Goal: Task Accomplishment & Management: Complete application form

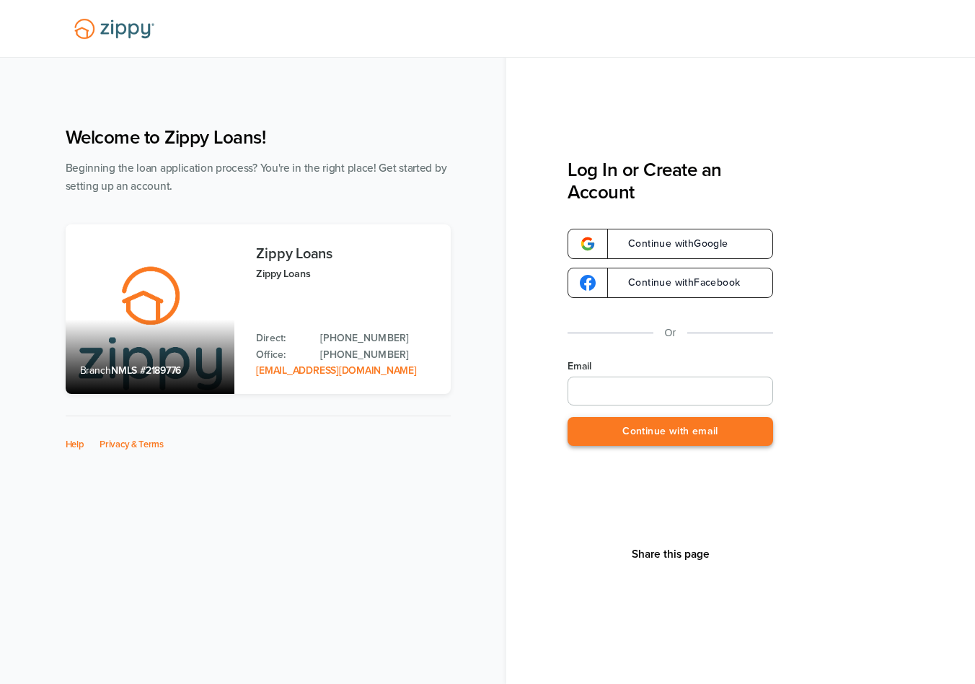
type input "**********"
click at [656, 436] on button "Continue with email" at bounding box center [671, 432] width 206 height 30
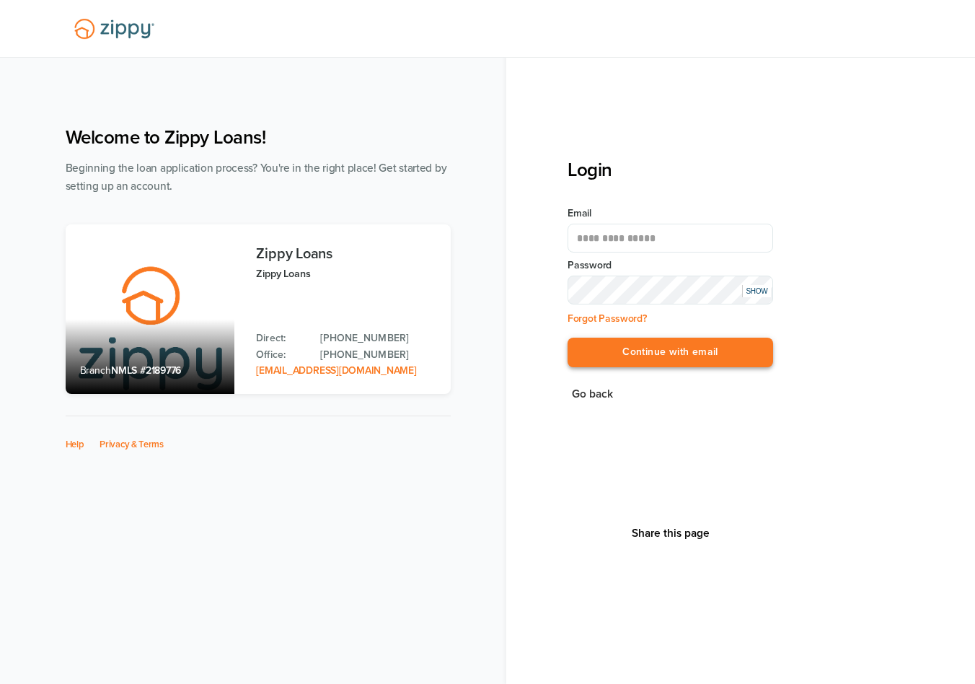
click at [665, 352] on button "Continue with email" at bounding box center [671, 353] width 206 height 30
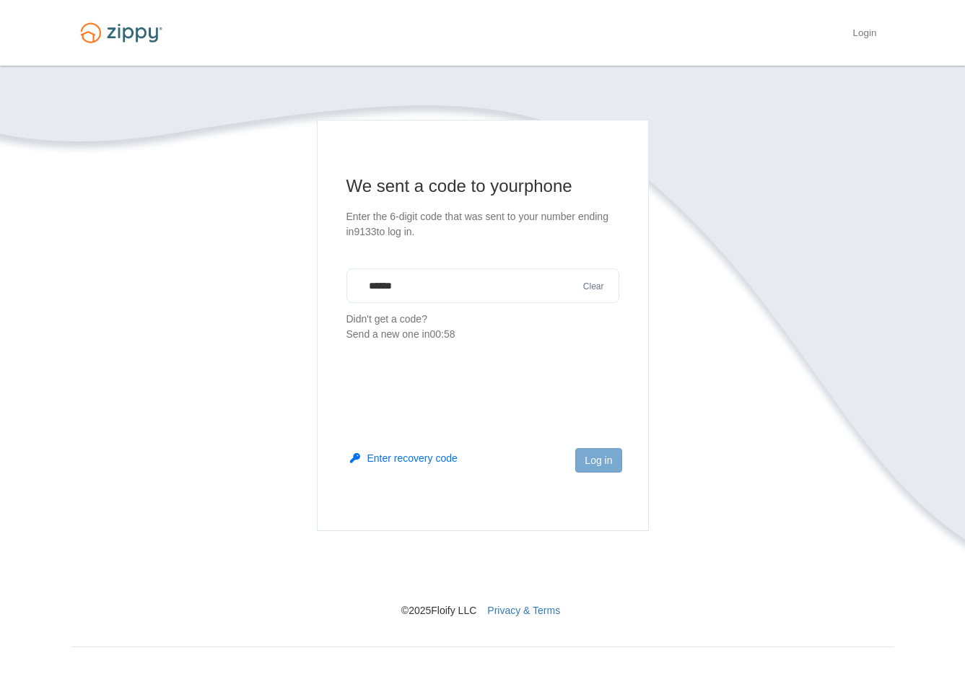
type input "******"
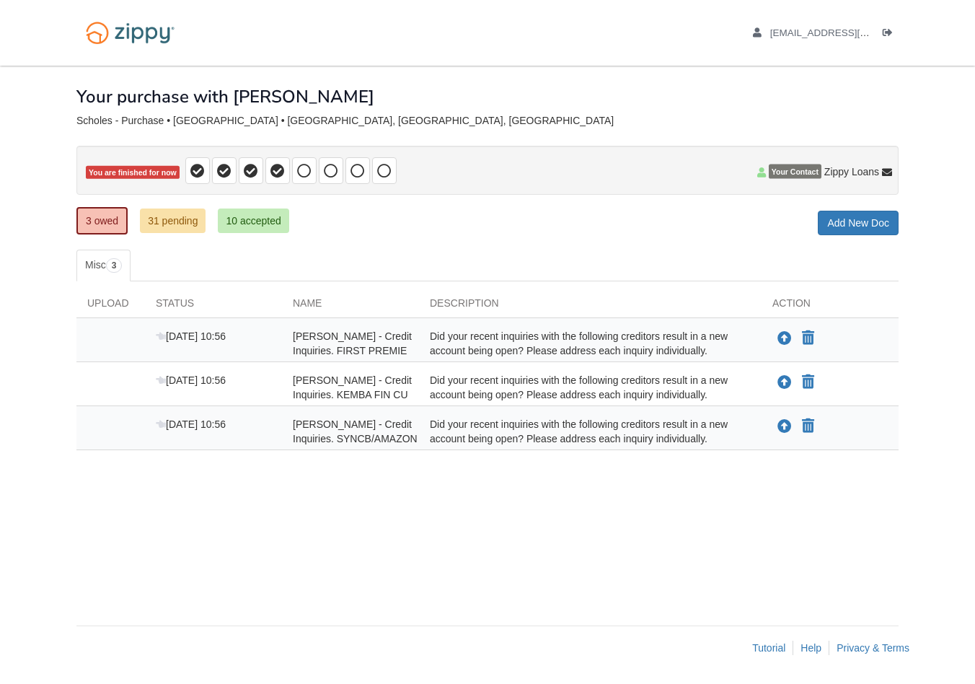
click at [179, 223] on link "31 pending" at bounding box center [173, 220] width 66 height 25
click at [531, 226] on div "3 owed 31 pending 10 accepted My Estimated Payment × My Estimated Payment Add N…" at bounding box center [487, 222] width 822 height 26
click at [793, 175] on span "Your Contact" at bounding box center [795, 171] width 53 height 14
click at [760, 172] on icon at bounding box center [761, 172] width 9 height 10
click at [260, 214] on link "10 accepted" at bounding box center [253, 220] width 71 height 25
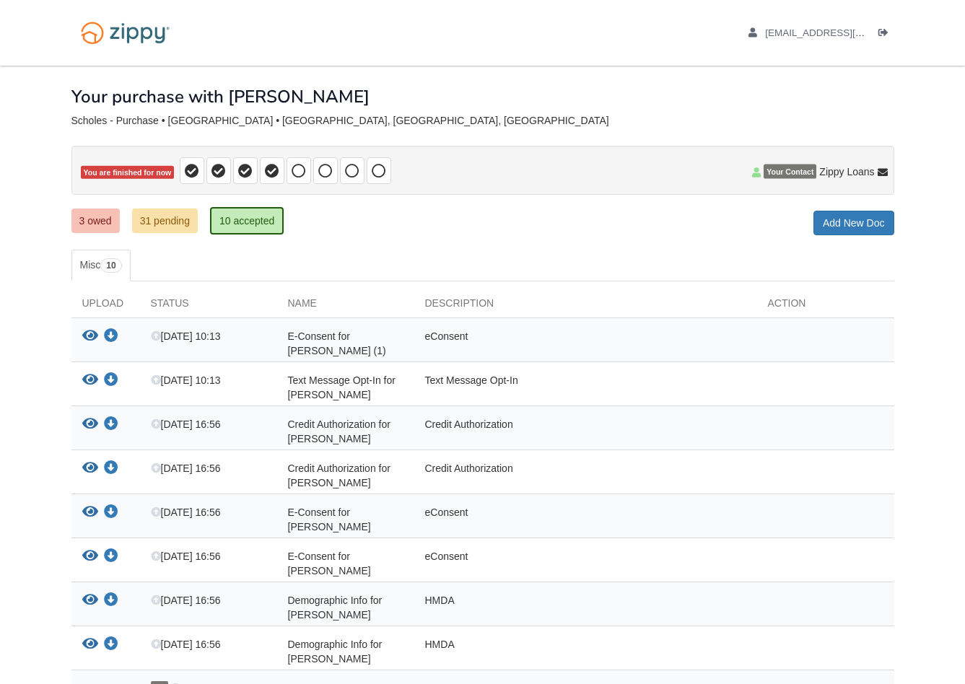
click at [439, 235] on div "× × × Pending Add Document Notice document will be included in the email sent t…" at bounding box center [482, 426] width 822 height 721
click at [155, 227] on link "31 pending" at bounding box center [165, 220] width 66 height 25
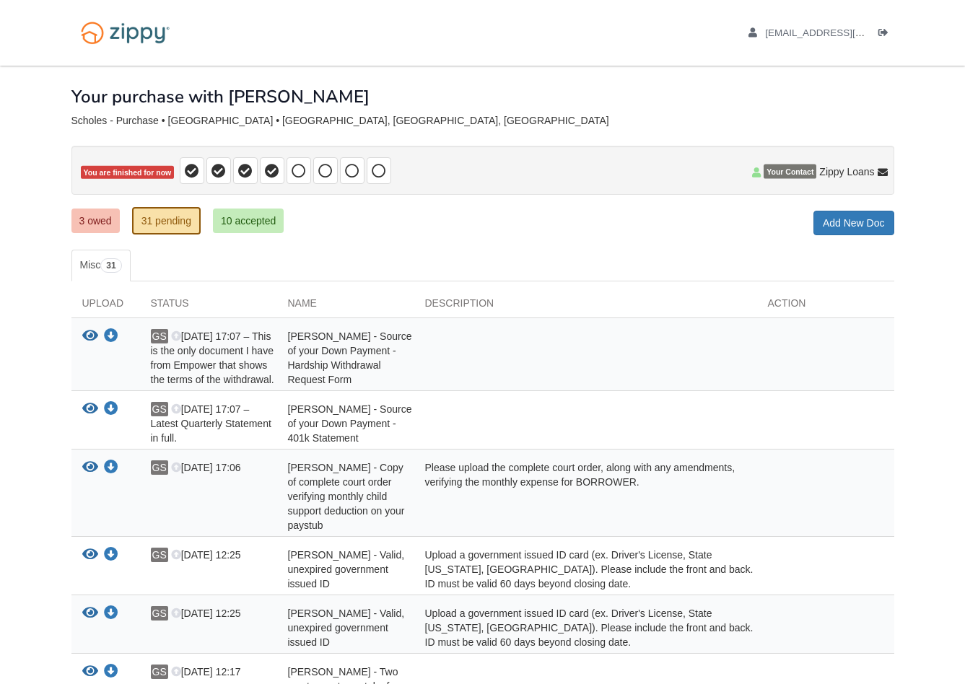
click at [414, 229] on div "3 owed 31 pending 10 accepted My Estimated Payment × My Estimated Payment Add N…" at bounding box center [482, 222] width 822 height 26
click at [108, 219] on link "3 owed" at bounding box center [95, 220] width 48 height 25
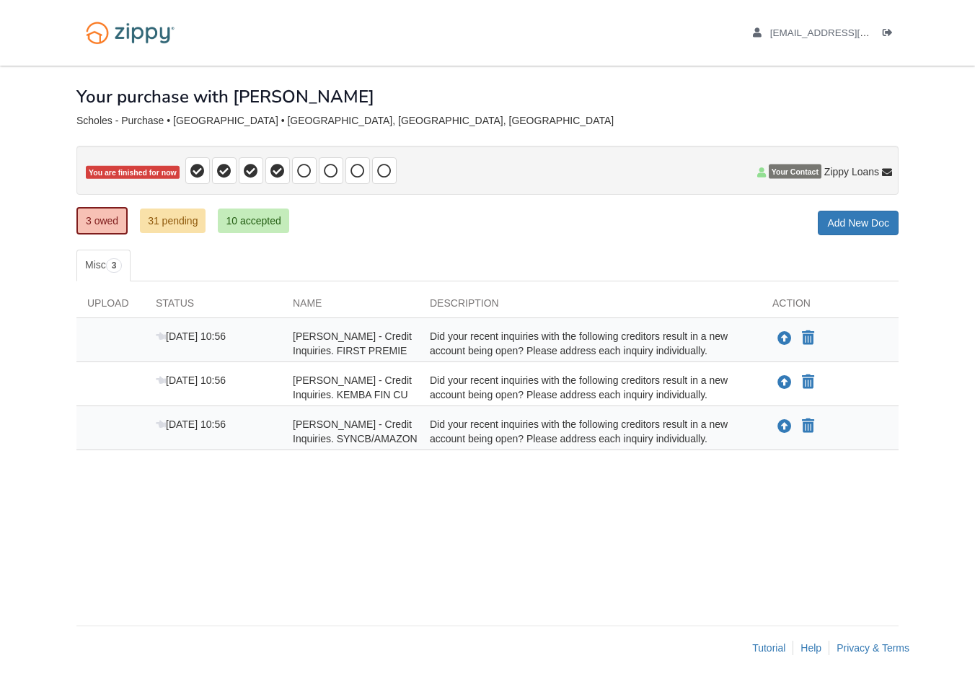
drag, startPoint x: 297, startPoint y: 334, endPoint x: 405, endPoint y: 355, distance: 110.9
click at [405, 355] on div "[PERSON_NAME] - Credit Inquiries. FIRST PREMIE" at bounding box center [350, 343] width 137 height 29
click at [378, 348] on span "[PERSON_NAME] - Credit Inquiries. FIRST PREMIE" at bounding box center [352, 343] width 119 height 26
drag, startPoint x: 433, startPoint y: 336, endPoint x: 744, endPoint y: 356, distance: 311.6
click at [744, 356] on div "Did your recent inquiries with the following creditors result in a new account …" at bounding box center [590, 343] width 343 height 29
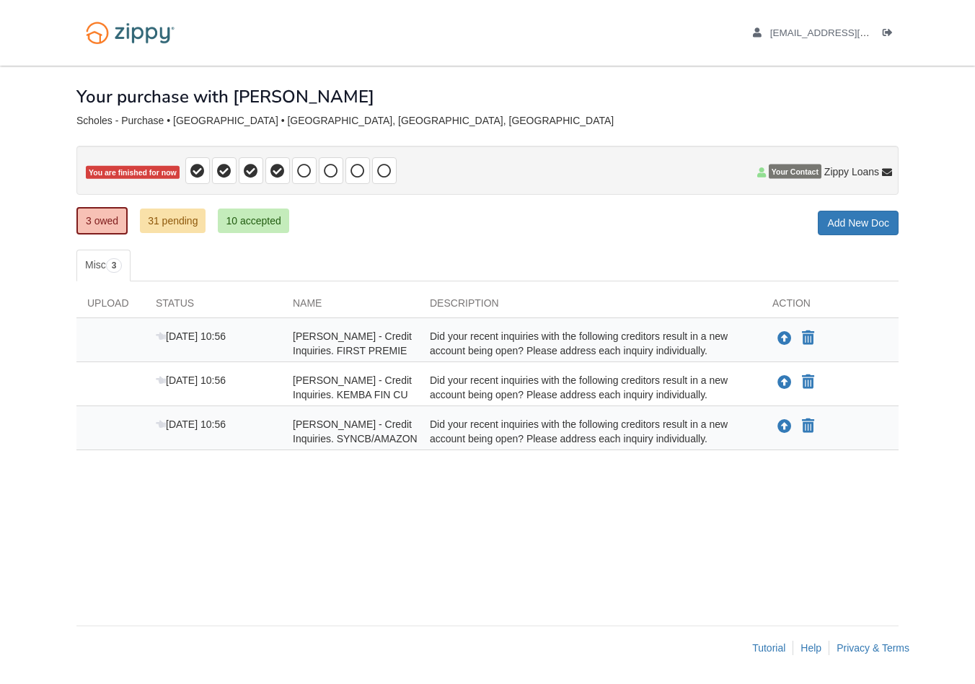
click at [569, 346] on div "Did your recent inquiries with the following creditors result in a new account …" at bounding box center [590, 343] width 343 height 29
drag, startPoint x: 292, startPoint y: 333, endPoint x: 731, endPoint y: 459, distance: 456.2
click at [731, 459] on div "Upload Status Name Description Action [DATE] 10:56 [PERSON_NAME] - Credit Inqui…" at bounding box center [487, 372] width 822 height 183
click at [727, 449] on div "Upload Status Name Description Action [DATE] 10:56 [PERSON_NAME] - Credit Inqui…" at bounding box center [487, 372] width 822 height 183
drag, startPoint x: 705, startPoint y: 439, endPoint x: 294, endPoint y: 337, distance: 423.1
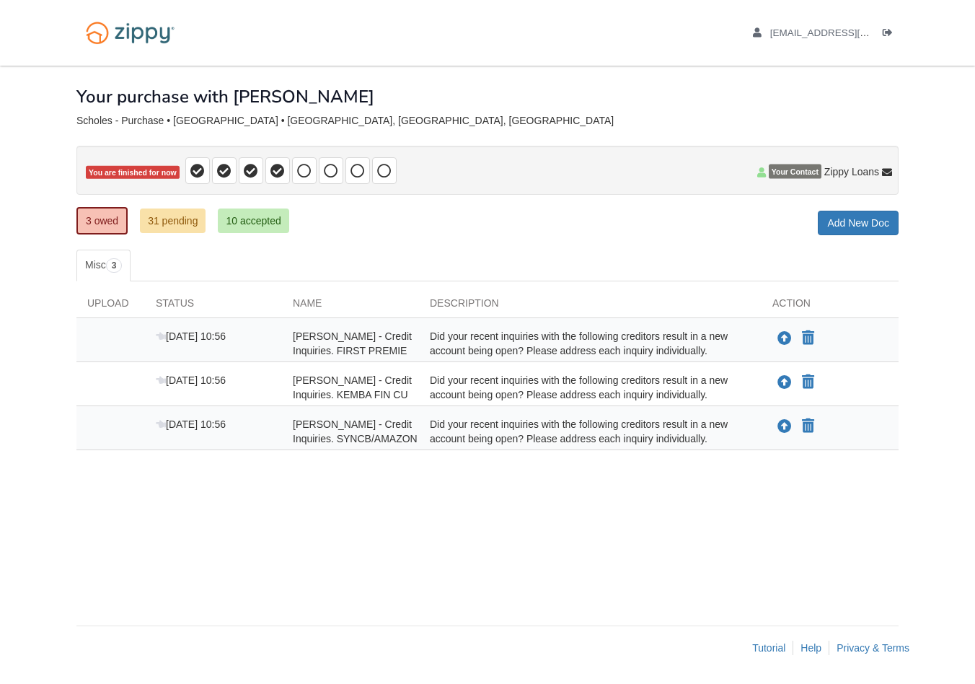
click at [294, 337] on div "[DATE] 10:56 [PERSON_NAME] - Credit Inquiries. FIRST PREMIE Did your recent inq…" at bounding box center [487, 384] width 822 height 132
click at [351, 341] on div "[PERSON_NAME] - Credit Inquiries. FIRST PREMIE" at bounding box center [350, 343] width 137 height 29
drag, startPoint x: 294, startPoint y: 337, endPoint x: 712, endPoint y: 441, distance: 431.1
click at [712, 441] on div "Oct 7 10:56 Kassandra Scholes - Credit Inquiries. FIRST PREMIE Did your recent …" at bounding box center [487, 384] width 822 height 132
click at [713, 441] on div "Did your recent inquiries with the following creditors result in a new account …" at bounding box center [590, 431] width 343 height 29
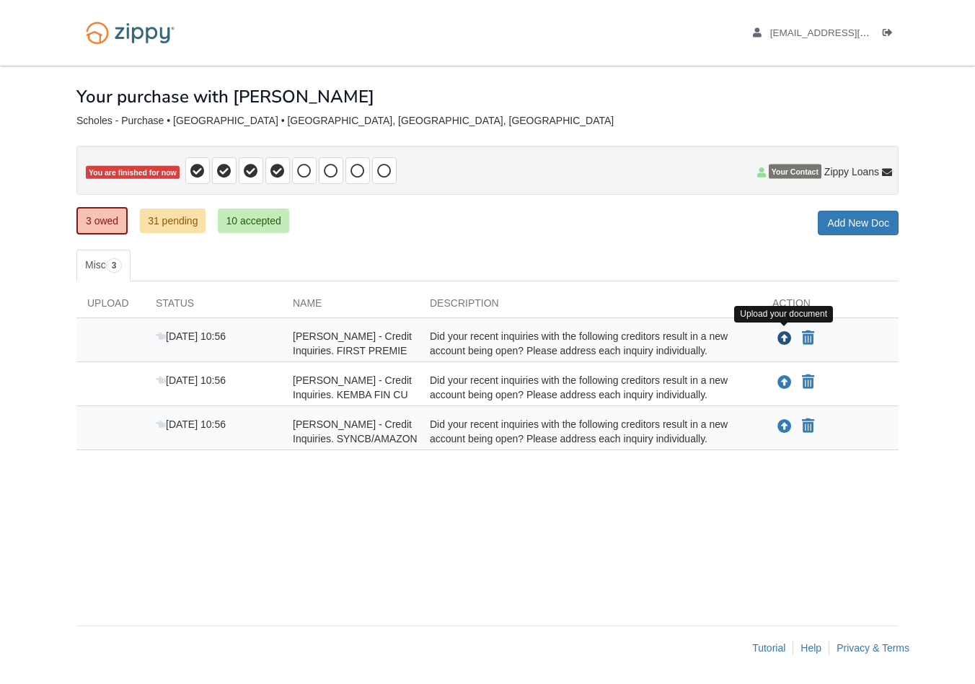
click at [789, 340] on icon "Upload Kassandra Scholes - Credit Inquiries. FIRST PREMIE" at bounding box center [785, 339] width 14 height 14
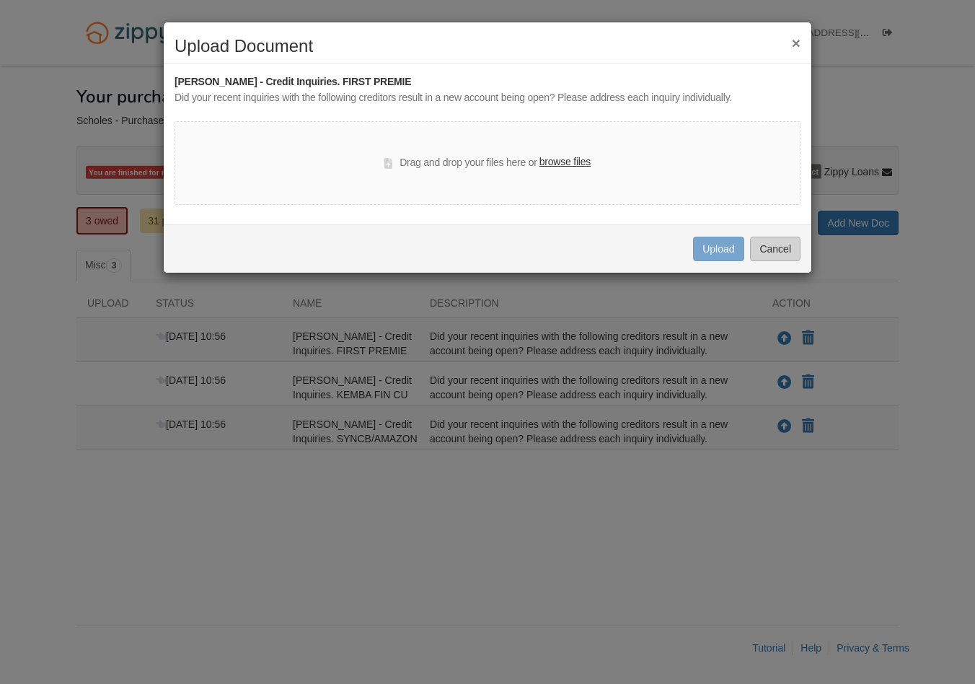
click at [782, 250] on button "Cancel" at bounding box center [775, 249] width 50 height 25
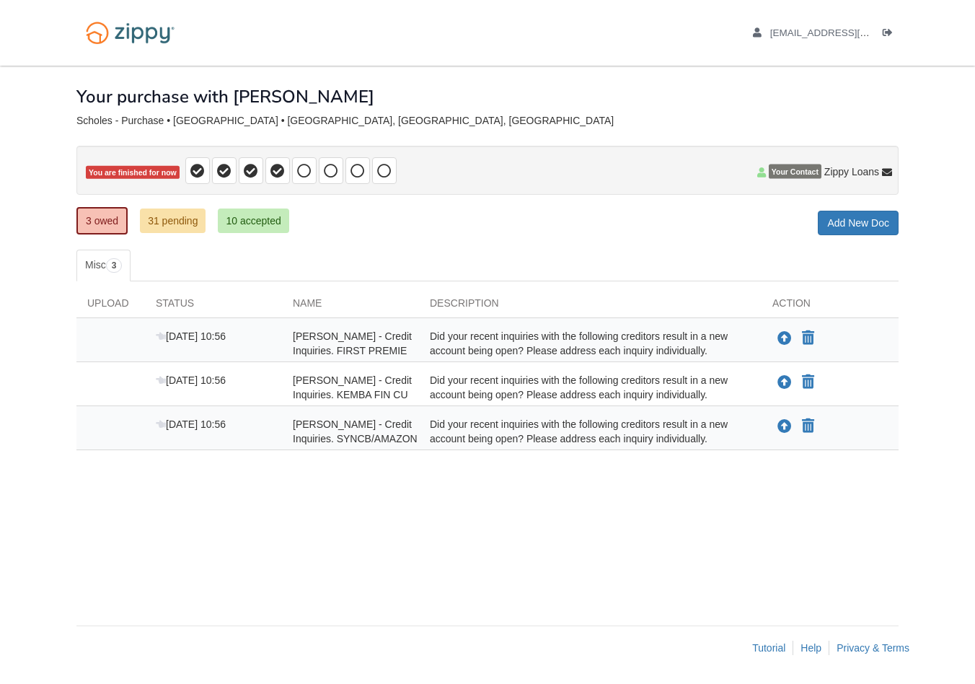
click at [407, 224] on div "3 owed 31 pending 10 accepted My Estimated Payment × My Estimated Payment Add N…" at bounding box center [487, 222] width 822 height 26
drag, startPoint x: 294, startPoint y: 331, endPoint x: 746, endPoint y: 445, distance: 465.8
click at [746, 445] on div "Oct 7 10:56 Kassandra Scholes - Credit Inquiries. FIRST PREMIE Did your recent …" at bounding box center [487, 384] width 822 height 132
click at [644, 513] on div "× × × Pending Add Document Notice document will be included in the email sent t…" at bounding box center [487, 338] width 822 height 545
drag, startPoint x: 79, startPoint y: 118, endPoint x: 112, endPoint y: 125, distance: 33.8
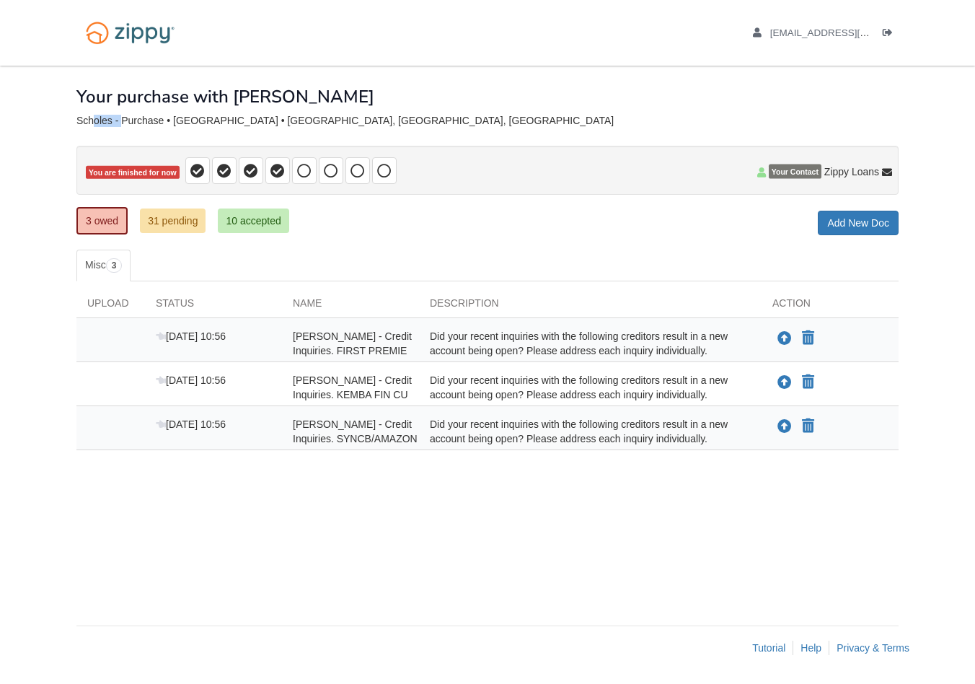
click at [112, 125] on div "Scholes - Purchase • [GEOGRAPHIC_DATA] • [GEOGRAPHIC_DATA], [GEOGRAPHIC_DATA], …" at bounding box center [487, 121] width 822 height 12
click at [350, 122] on div "Scholes - Purchase • [GEOGRAPHIC_DATA] • [GEOGRAPHIC_DATA], [GEOGRAPHIC_DATA], …" at bounding box center [487, 121] width 822 height 12
drag, startPoint x: 328, startPoint y: 122, endPoint x: 53, endPoint y: 121, distance: 274.1
click at [53, 121] on body "gscholes@me.com Logout" at bounding box center [487, 342] width 975 height 684
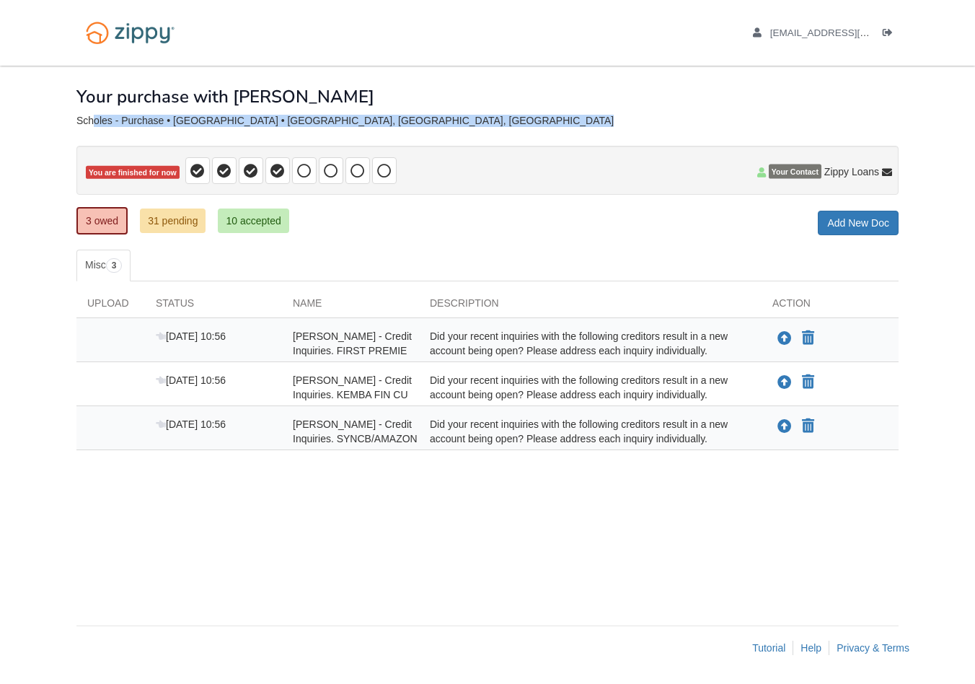
drag, startPoint x: 149, startPoint y: 122, endPoint x: 353, endPoint y: 127, distance: 204.2
click at [353, 127] on div "× × × Pending Add Document Notice document will be included in the email sent t…" at bounding box center [488, 368] width 844 height 604
click at [364, 126] on div "Scholes - Purchase • [GEOGRAPHIC_DATA] • [GEOGRAPHIC_DATA], [GEOGRAPHIC_DATA], …" at bounding box center [487, 121] width 822 height 12
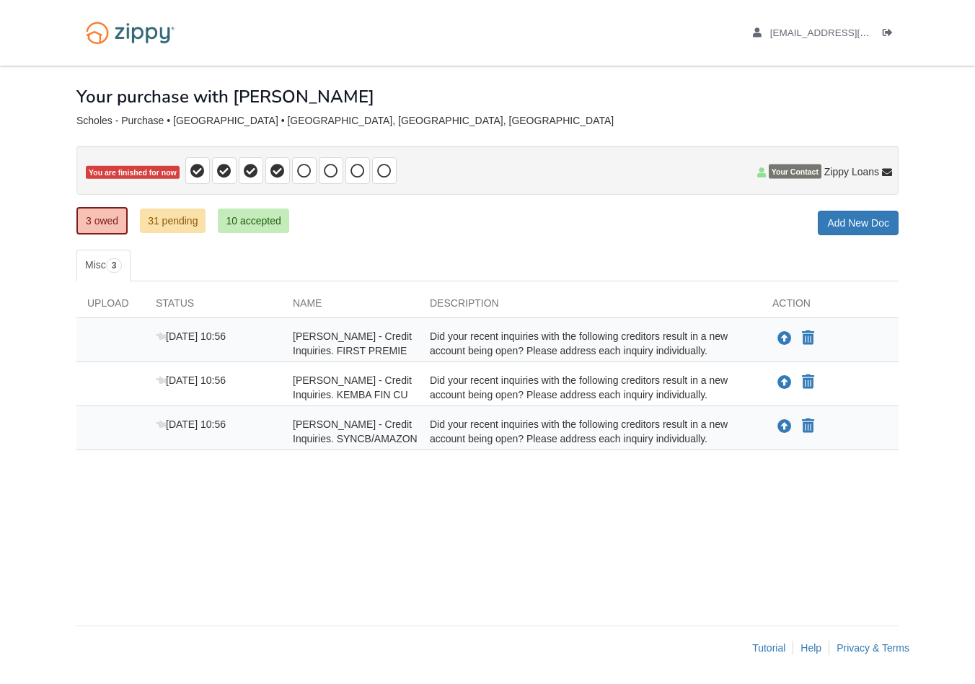
click at [188, 229] on link "31 pending" at bounding box center [173, 220] width 66 height 25
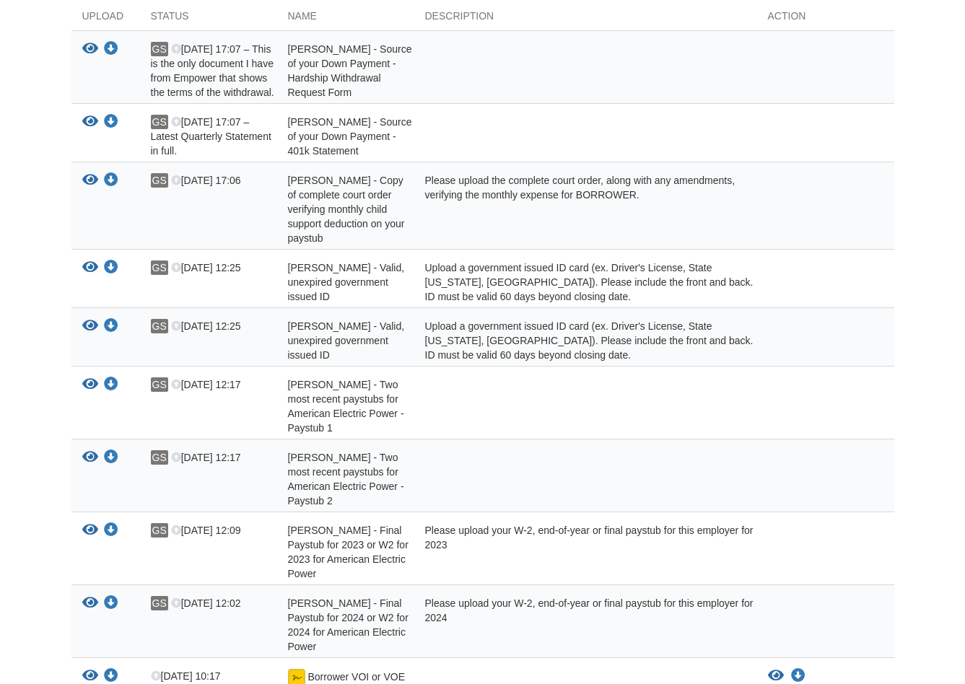
scroll to position [271, 0]
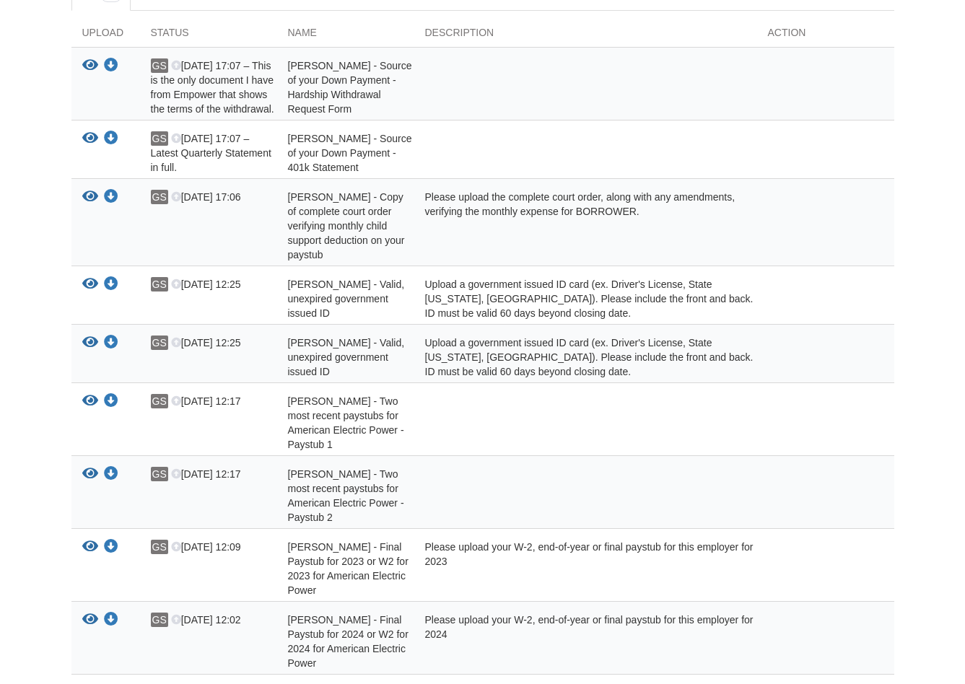
drag, startPoint x: 325, startPoint y: 253, endPoint x: 289, endPoint y: 193, distance: 70.5
click at [289, 193] on div "Gregory Scholes - Copy of complete court order verifying monthly child support …" at bounding box center [345, 226] width 137 height 72
drag, startPoint x: 368, startPoint y: 161, endPoint x: 281, endPoint y: 140, distance: 89.1
click at [281, 140] on div "Gregory Scholes - Source of your Down Payment - 401k Statement" at bounding box center [345, 152] width 137 height 43
drag, startPoint x: 359, startPoint y: 104, endPoint x: 287, endPoint y: 68, distance: 80.7
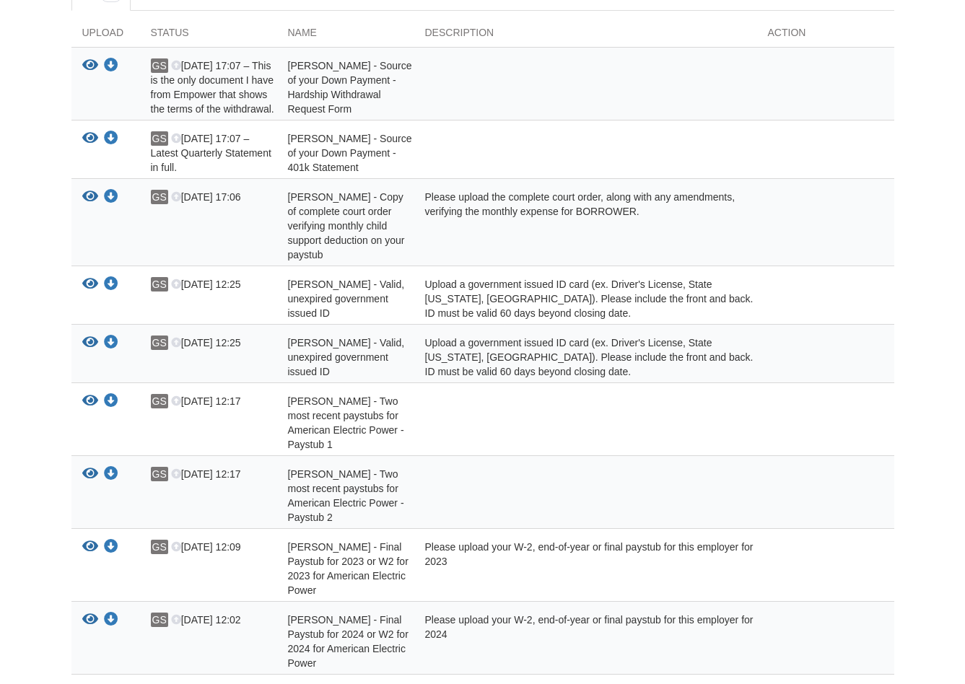
click at [287, 68] on div "Gregory Scholes - Source of your Down Payment - Hardship Withdrawal Request Form" at bounding box center [345, 87] width 137 height 58
click at [385, 100] on div "Gregory Scholes - Source of your Down Payment - Hardship Withdrawal Request Form" at bounding box center [345, 87] width 137 height 58
drag, startPoint x: 377, startPoint y: 107, endPoint x: 295, endPoint y: 60, distance: 94.7
click at [295, 60] on div "Gregory Scholes - Source of your Down Payment - Hardship Withdrawal Request Form" at bounding box center [345, 87] width 137 height 58
click at [374, 124] on div "View your document Download your document GS Oct 3 17:07 – Latest Quarterly Sta…" at bounding box center [482, 149] width 822 height 58
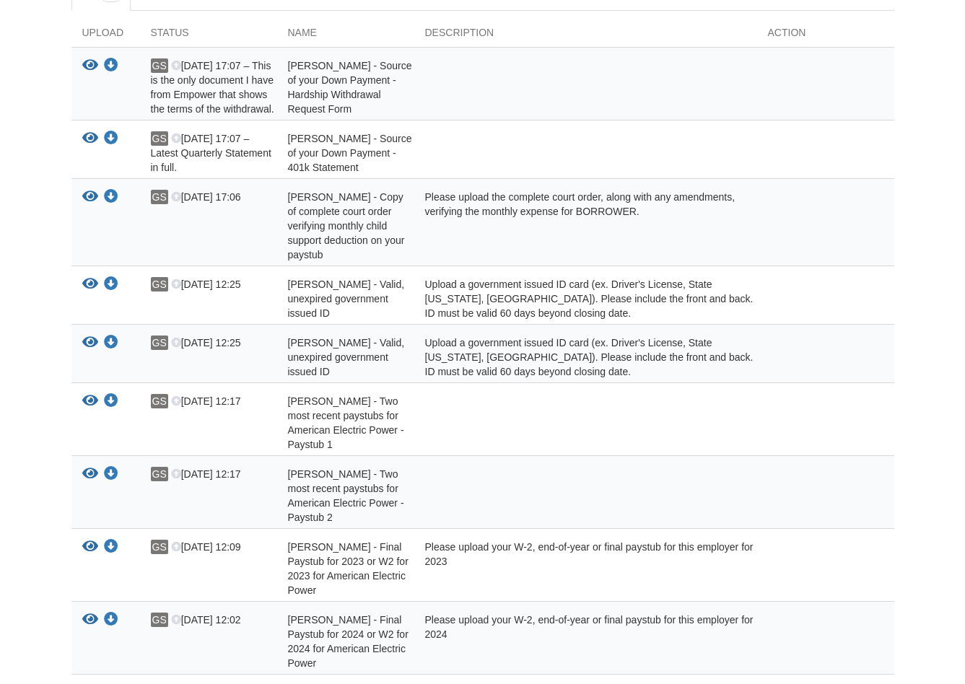
drag, startPoint x: 369, startPoint y: 111, endPoint x: 282, endPoint y: 58, distance: 101.7
click at [282, 58] on div "Gregory Scholes - Source of your Down Payment - Hardship Withdrawal Request Form" at bounding box center [345, 87] width 137 height 58
click at [362, 105] on div "Gregory Scholes - Source of your Down Payment - Hardship Withdrawal Request Form" at bounding box center [345, 87] width 137 height 58
drag, startPoint x: 373, startPoint y: 107, endPoint x: 278, endPoint y: 66, distance: 104.0
click at [278, 66] on div "Gregory Scholes - Source of your Down Payment - Hardship Withdrawal Request Form" at bounding box center [345, 87] width 137 height 58
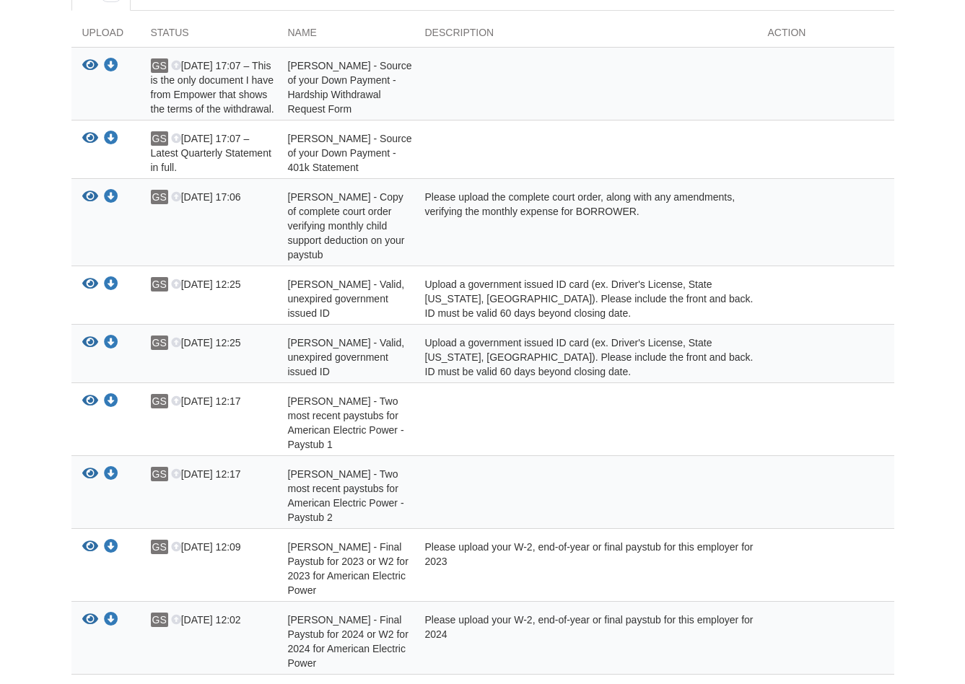
click at [402, 101] on div "Gregory Scholes - Source of your Down Payment - Hardship Withdrawal Request Form" at bounding box center [345, 87] width 137 height 58
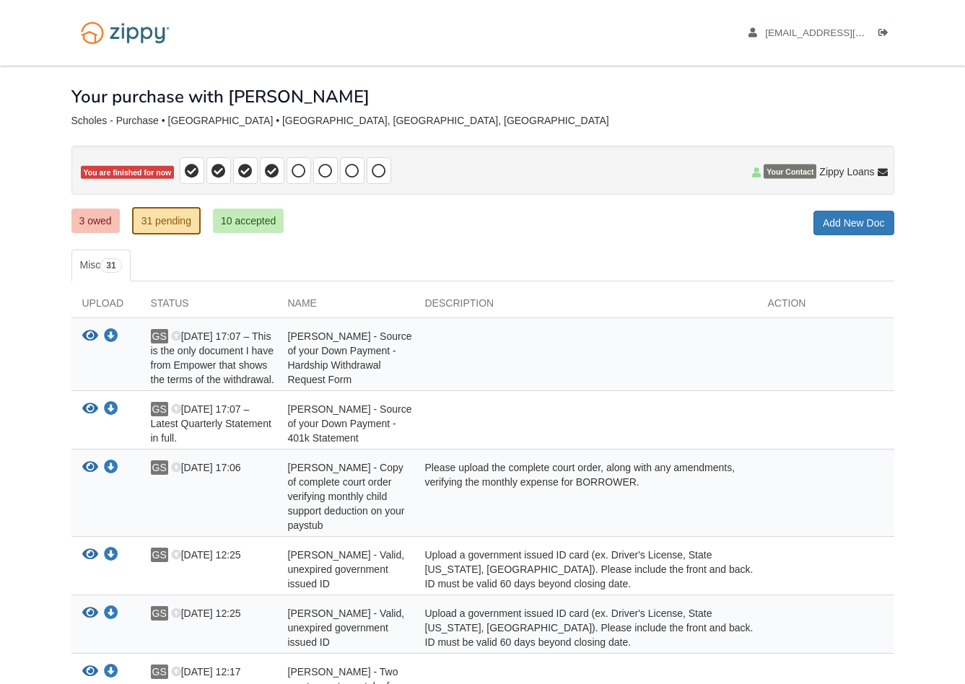
click at [103, 221] on link "3 owed" at bounding box center [95, 220] width 48 height 25
